Goal: Book appointment/travel/reservation

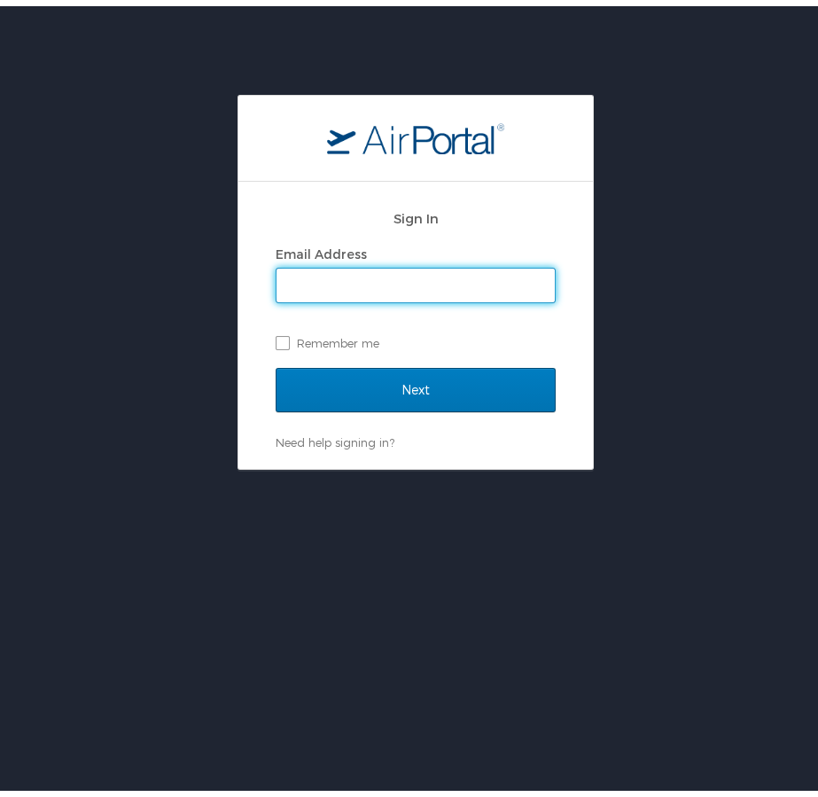
type input "[EMAIL_ADDRESS][PERSON_NAME][DOMAIN_NAME]"
click at [408, 383] on input "Next" at bounding box center [416, 384] width 280 height 44
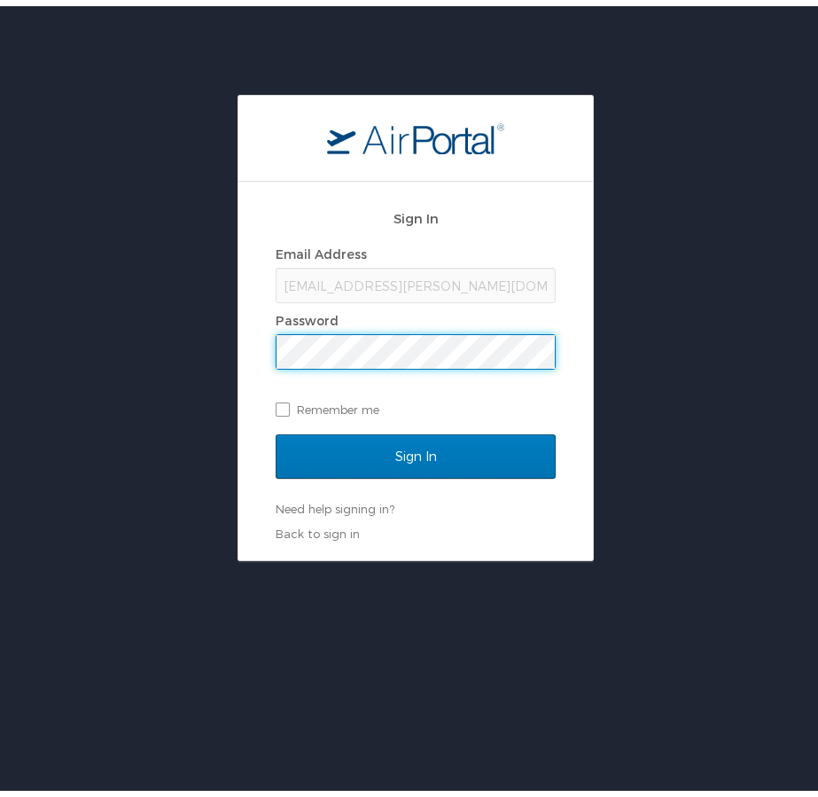
click at [408, 449] on input "Sign In" at bounding box center [416, 450] width 280 height 44
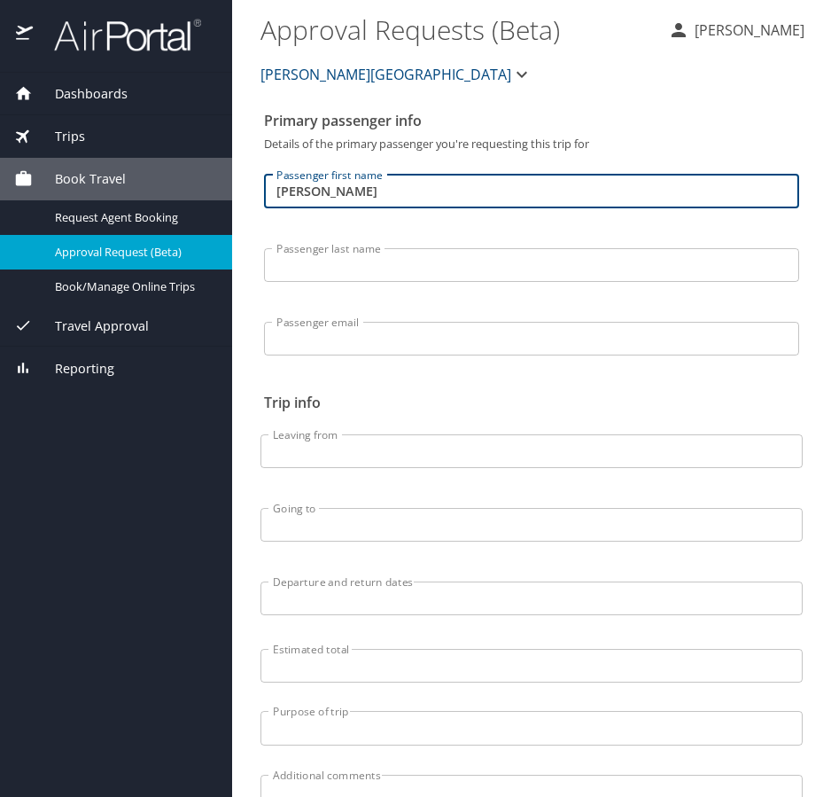
type input "[PERSON_NAME]"
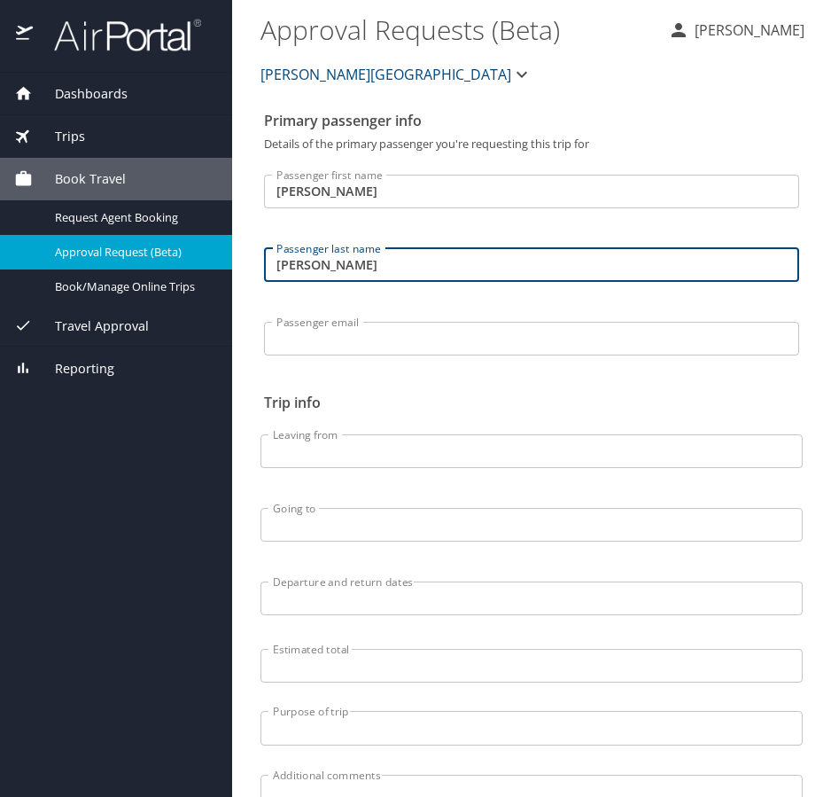
type input "[PERSON_NAME]"
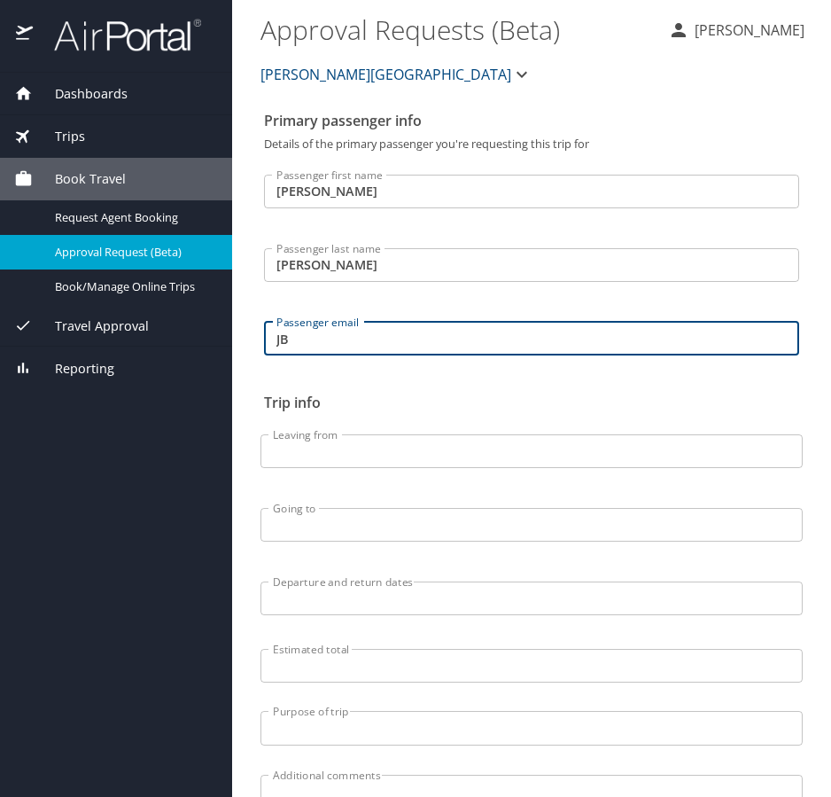
type input "J"
type input "jr"
type input "[EMAIL_ADDRESS][PERSON_NAME][DOMAIN_NAME]"
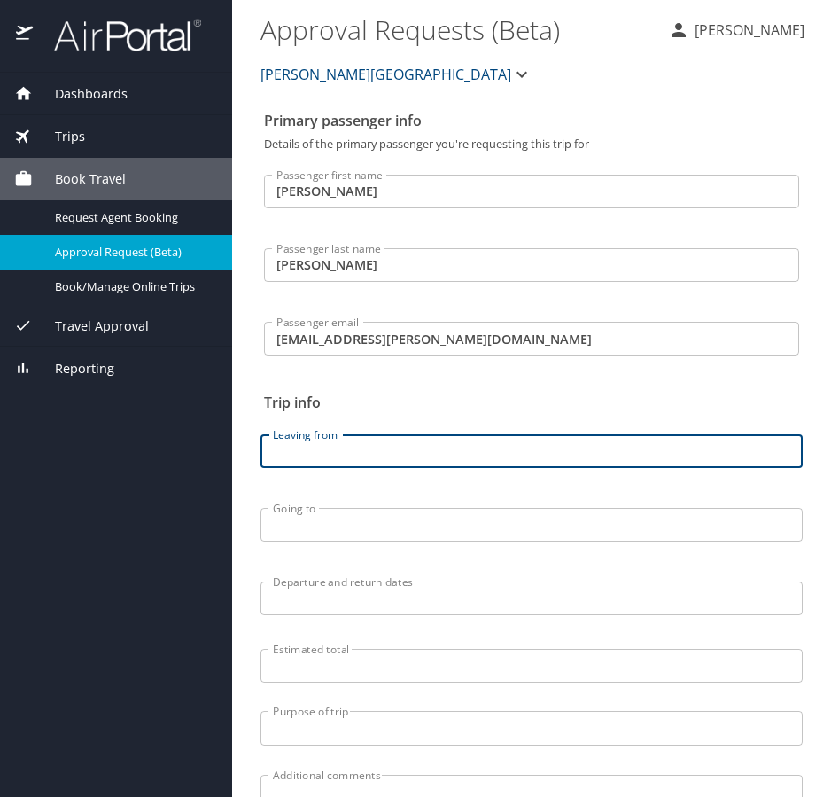
click at [407, 459] on input "Leaving from" at bounding box center [532, 451] width 542 height 34
type input "d"
type input "Dothan, [GEOGRAPHIC_DATA]"
click at [458, 511] on input "Going to" at bounding box center [532, 525] width 542 height 34
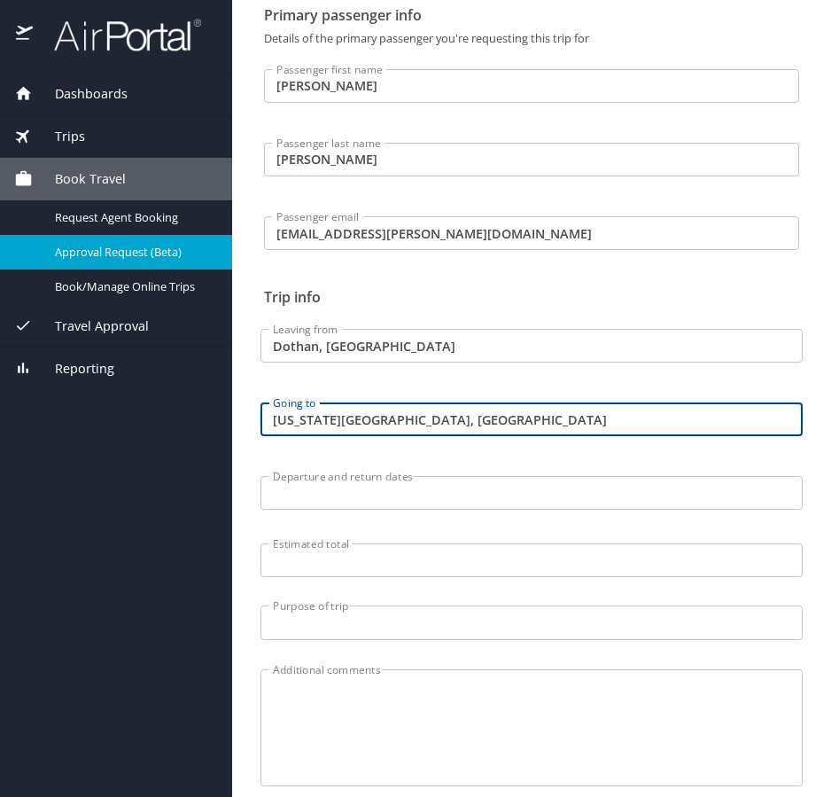
scroll to position [130, 0]
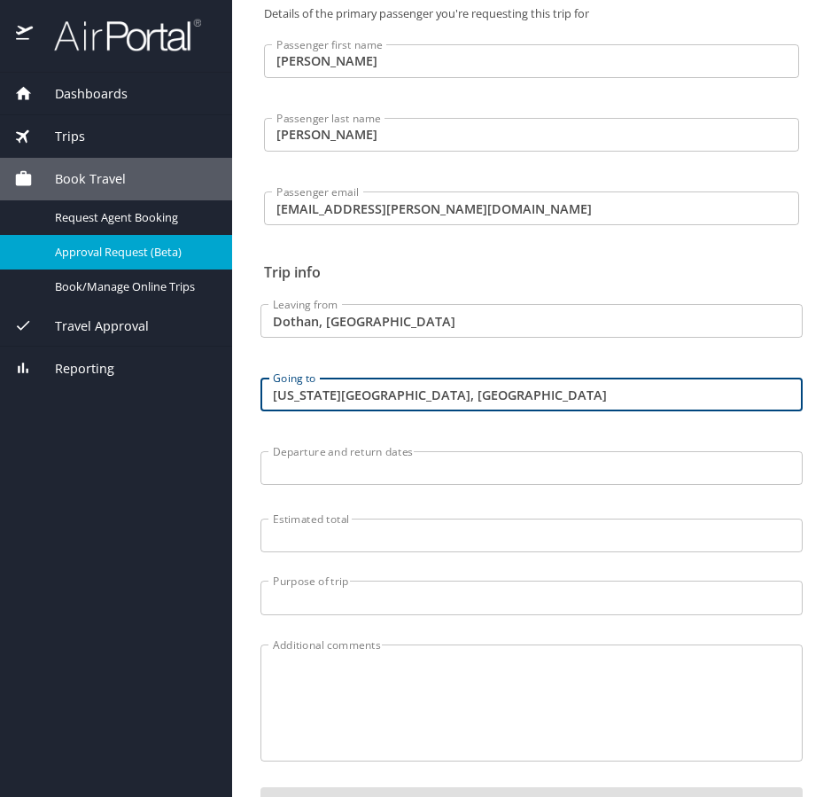
type input "[US_STATE][GEOGRAPHIC_DATA], [GEOGRAPHIC_DATA]"
click at [424, 477] on input "Departure and return dates" at bounding box center [532, 468] width 542 height 34
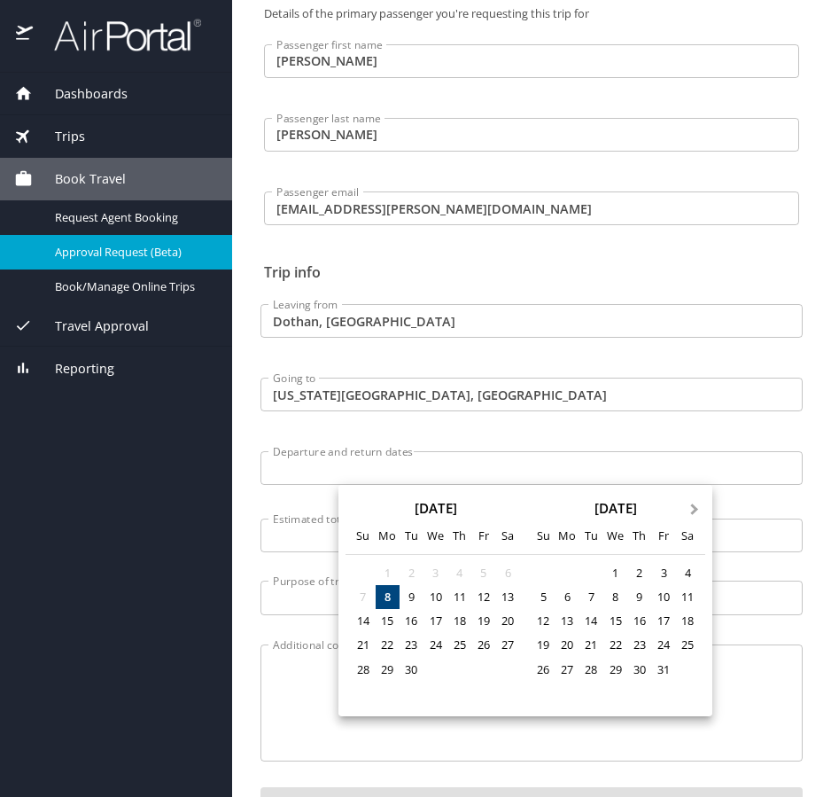
click at [697, 512] on button "Next Month" at bounding box center [696, 500] width 28 height 28
click at [639, 595] on div "6" at bounding box center [639, 597] width 24 height 24
click at [544, 618] on div "9" at bounding box center [543, 621] width 24 height 24
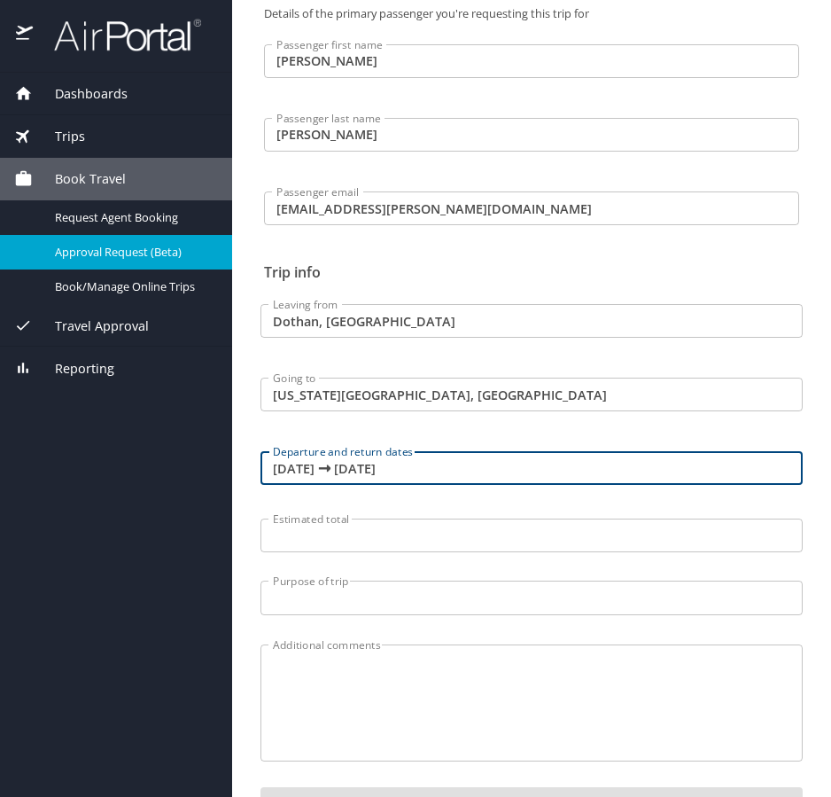
type input "[DATE] 🠦 [DATE]"
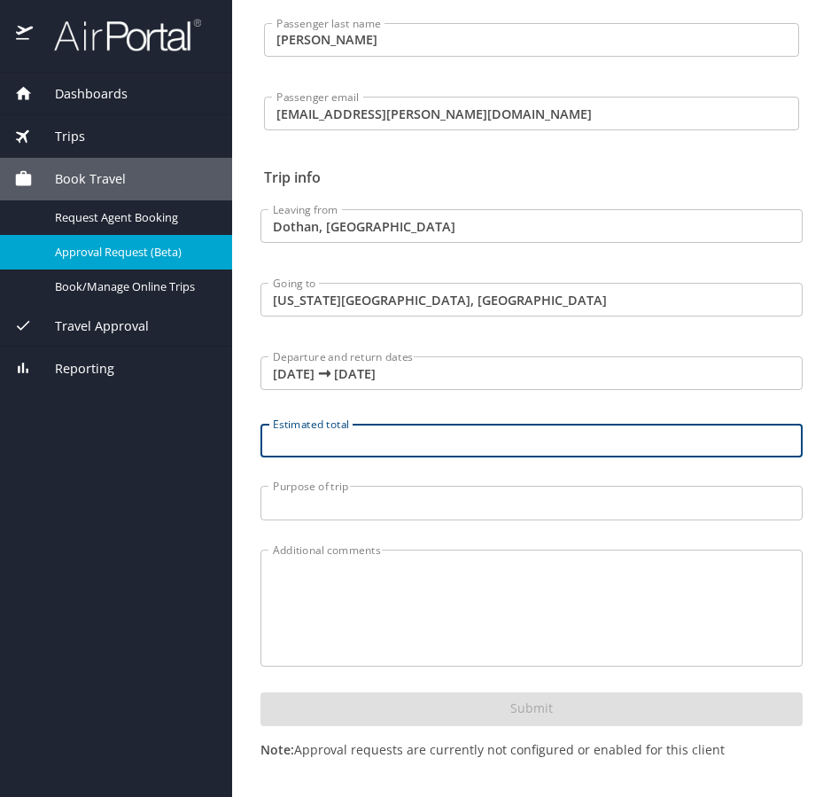
click at [377, 447] on input "Estimated total" at bounding box center [532, 441] width 542 height 34
type input "900"
click at [400, 503] on input "Purpose of trip" at bounding box center [532, 503] width 542 height 34
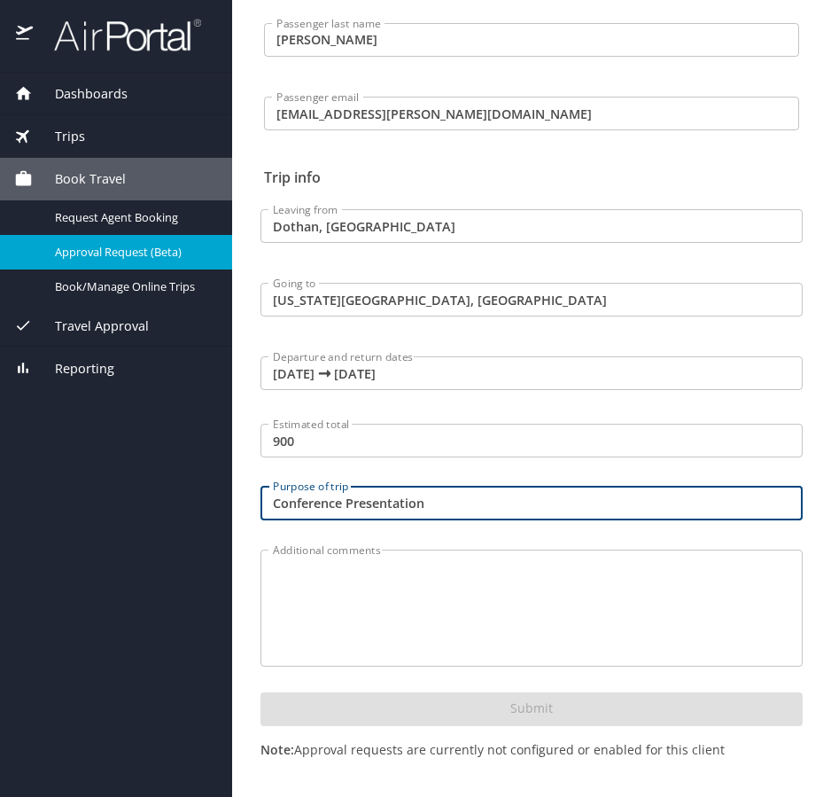
type input "Conference Presentation"
click at [491, 603] on textarea "Additional comments" at bounding box center [531, 607] width 517 height 84
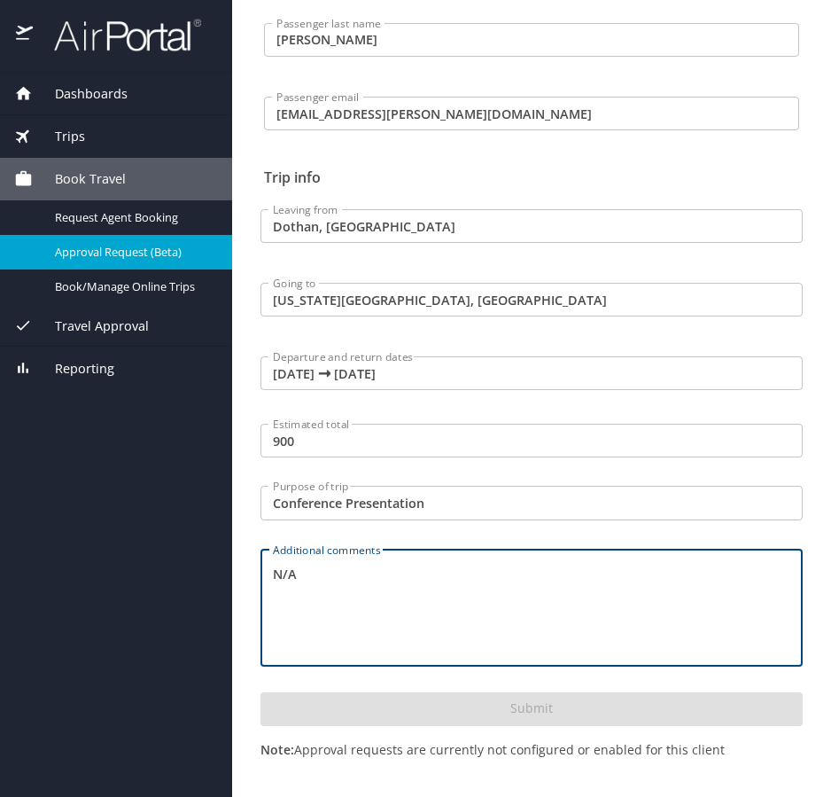
type textarea "N/A"
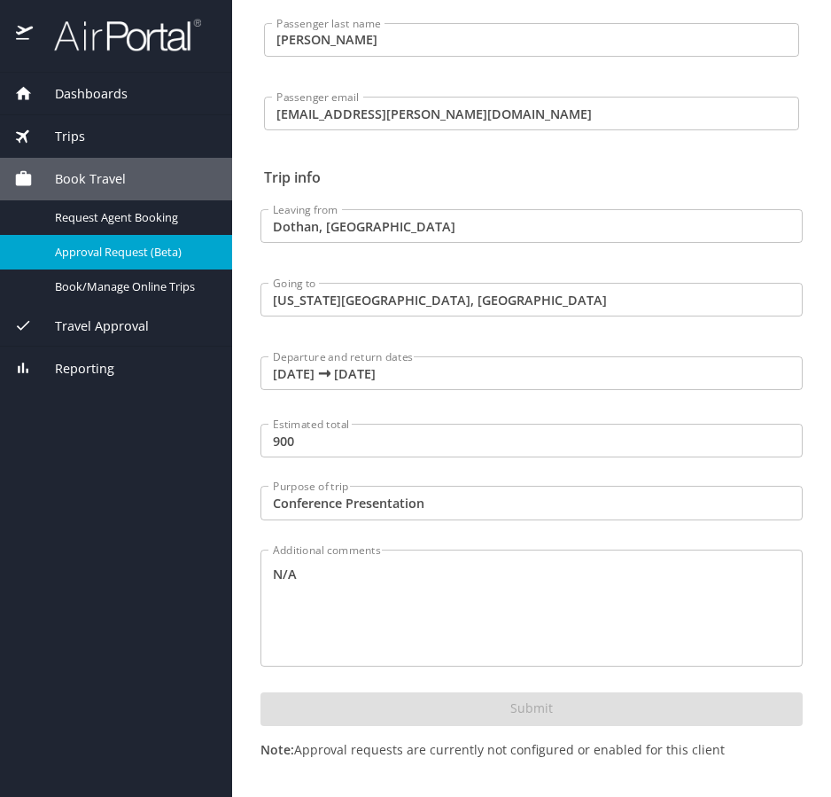
click at [748, 682] on div "Submit Note: Approval requests are currently not configured or enabled for this…" at bounding box center [532, 739] width 564 height 117
click at [634, 708] on div "Submit Note: Approval requests are currently not configured or enabled for this…" at bounding box center [532, 740] width 542 height 96
click at [631, 709] on div "Submit Note: Approval requests are currently not configured or enabled for this…" at bounding box center [532, 740] width 542 height 96
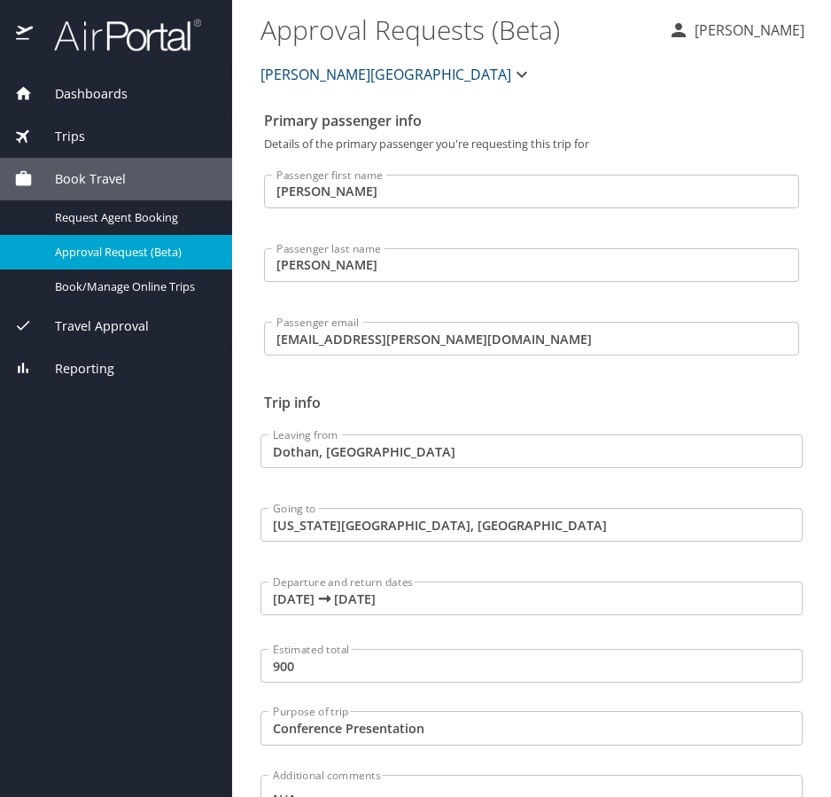
click at [482, 326] on input "[EMAIL_ADDRESS][PERSON_NAME][DOMAIN_NAME]" at bounding box center [531, 339] width 535 height 34
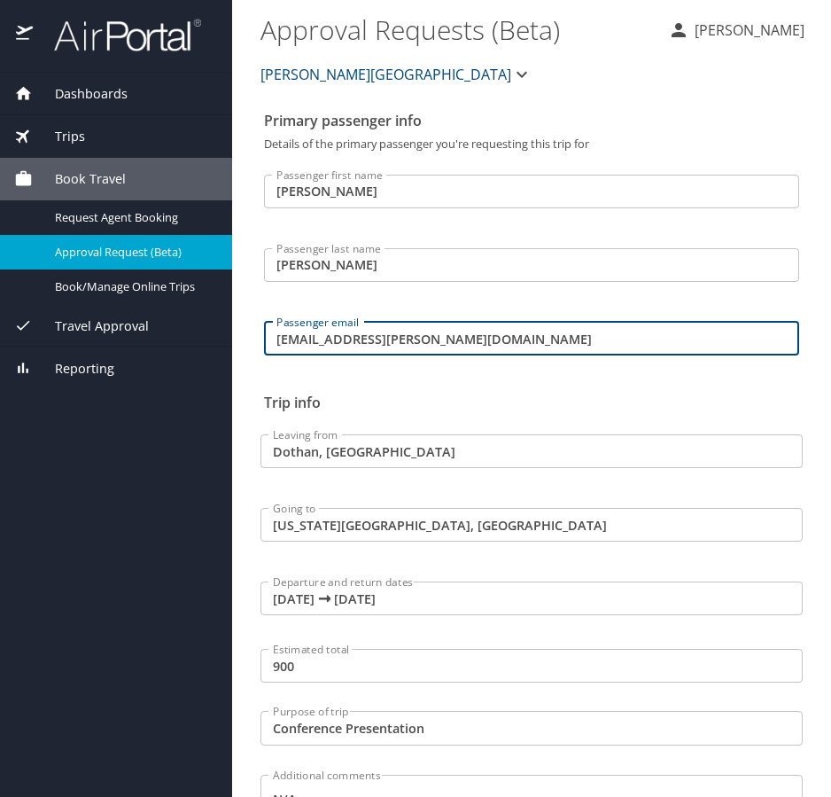
click at [480, 392] on h2 "Trip info" at bounding box center [531, 402] width 535 height 28
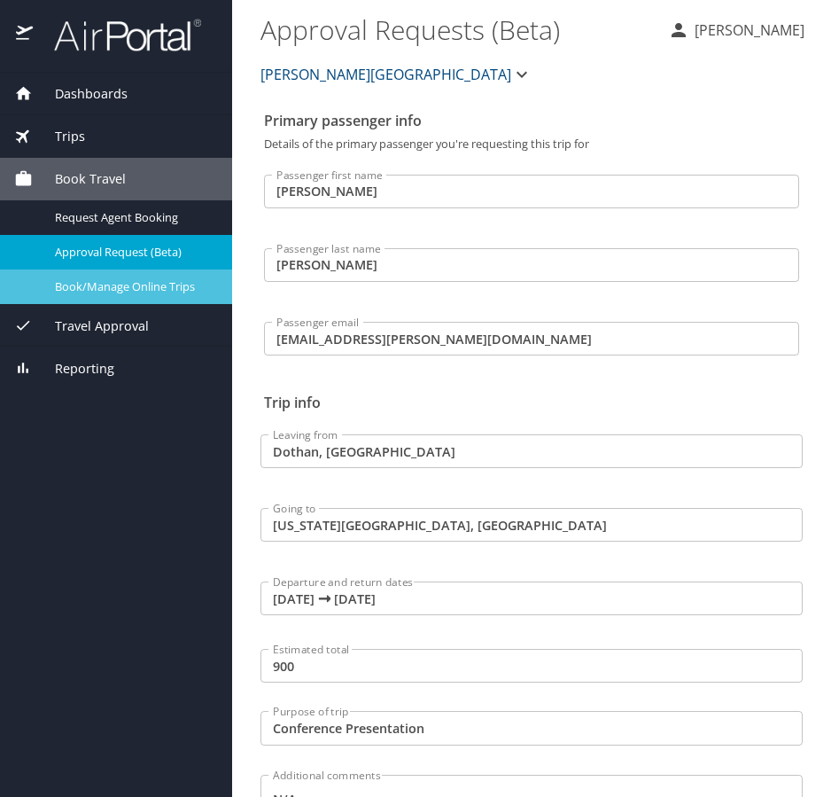
click at [148, 283] on span "Book/Manage Online Trips" at bounding box center [133, 286] width 156 height 17
